Goal: Task Accomplishment & Management: Manage account settings

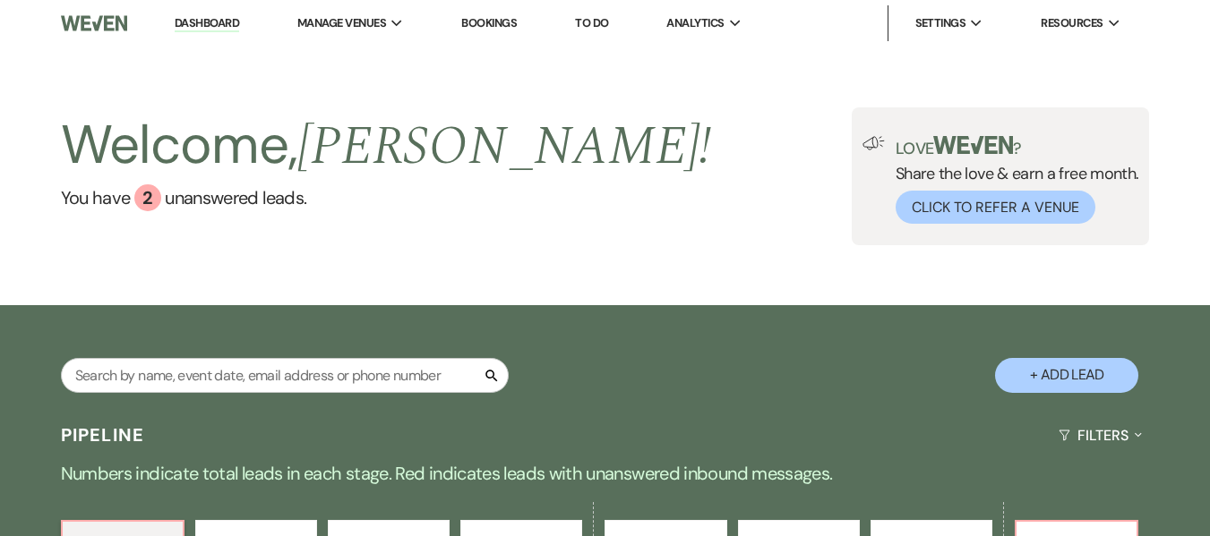
click at [500, 22] on link "Bookings" at bounding box center [489, 22] width 56 height 15
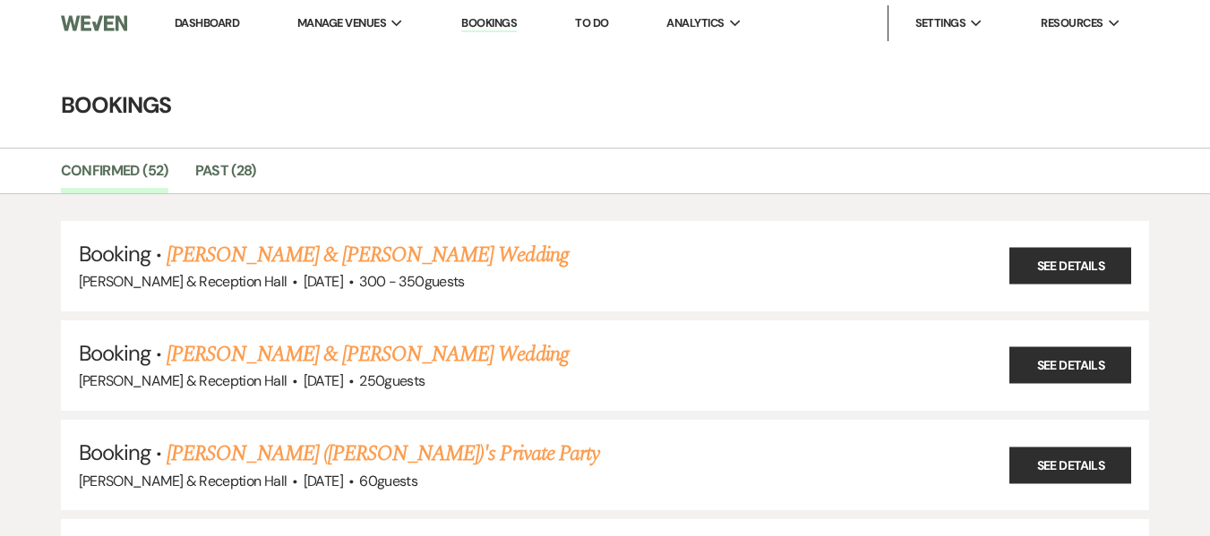
drag, startPoint x: 793, startPoint y: 72, endPoint x: 742, endPoint y: 113, distance: 65.6
click at [742, 113] on h4 "Bookings" at bounding box center [605, 105] width 1210 height 31
click at [223, 172] on link "Past (28)" at bounding box center [225, 176] width 61 height 34
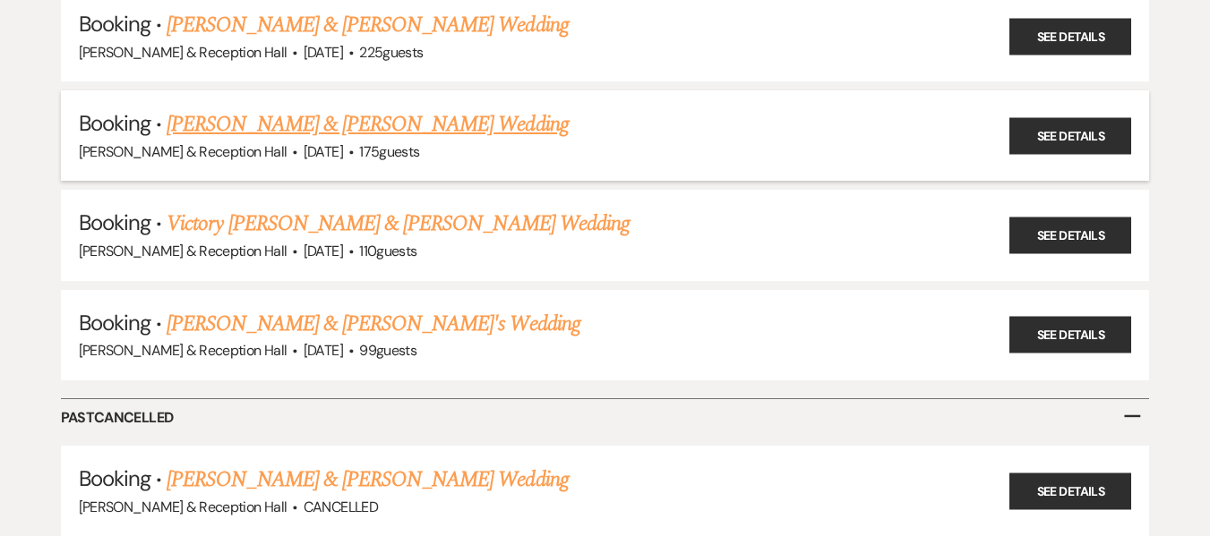
scroll to position [2613, 0]
